Goal: Information Seeking & Learning: Learn about a topic

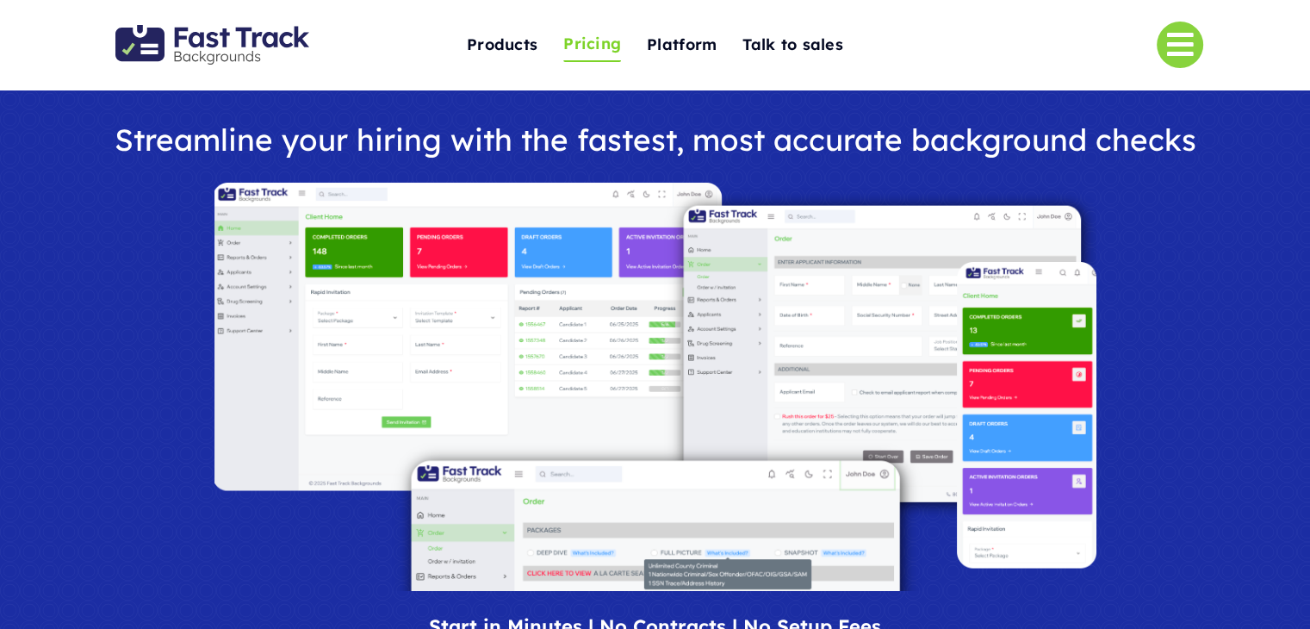
click at [596, 40] on span "Pricing" at bounding box center [592, 44] width 58 height 27
